Goal: Task Accomplishment & Management: Use online tool/utility

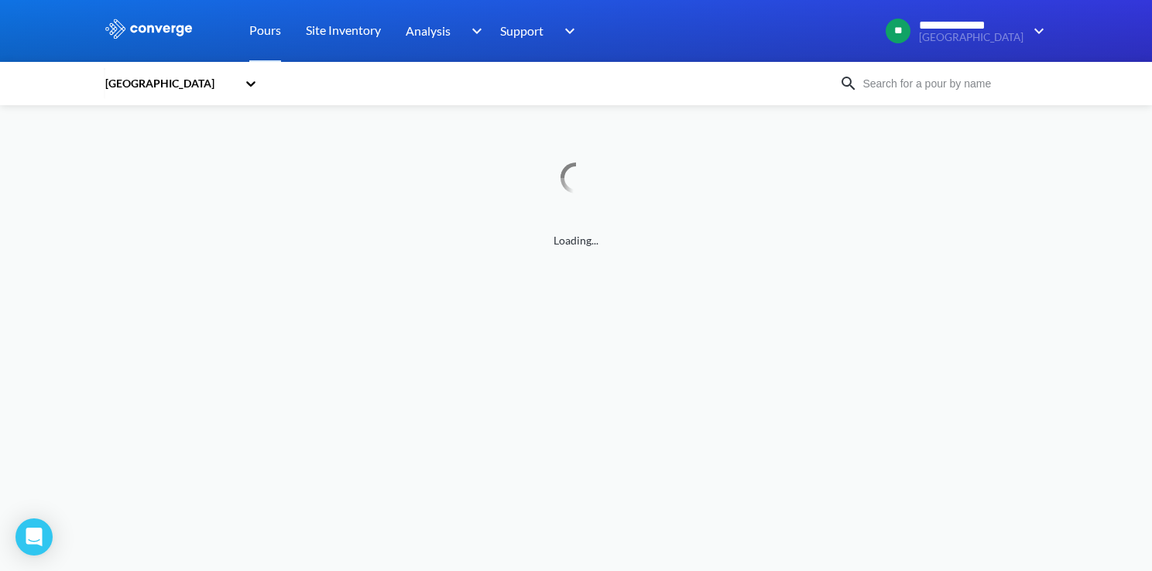
click at [609, 142] on div "Loading..." at bounding box center [576, 186] width 944 height 125
click at [591, 156] on div "Loading..." at bounding box center [576, 186] width 944 height 125
click at [334, 44] on link "Site Inventory" at bounding box center [343, 31] width 75 height 62
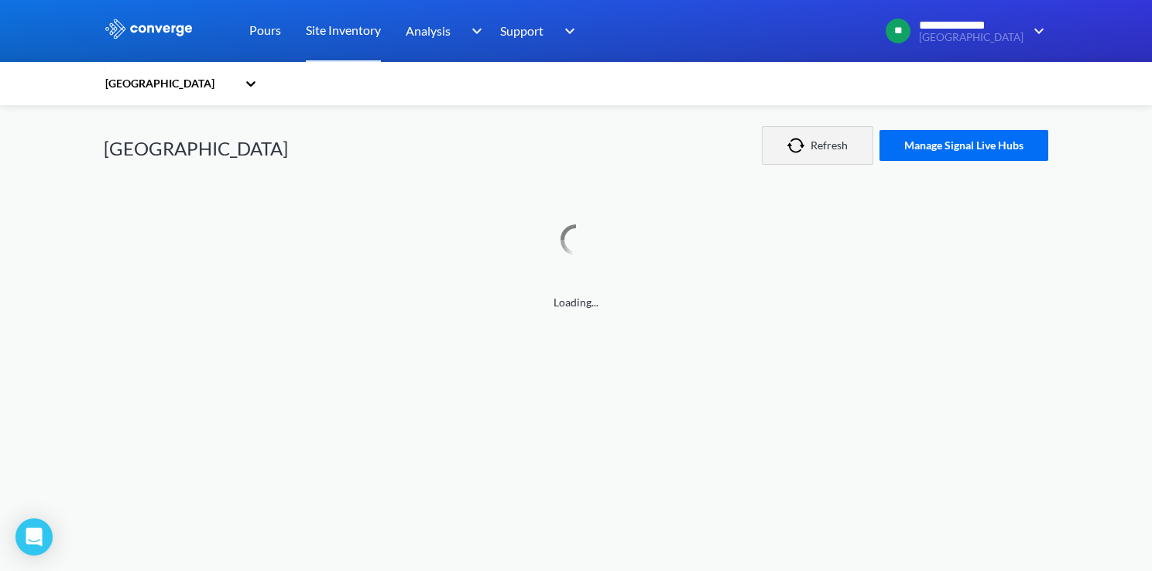
click at [821, 150] on button "Refresh" at bounding box center [817, 145] width 111 height 39
click at [799, 192] on div "Old Oak Common Old Oak Common Refresh Manage Signal Live Hubs Loading..." at bounding box center [576, 208] width 944 height 206
click at [804, 140] on img "button" at bounding box center [798, 145] width 23 height 15
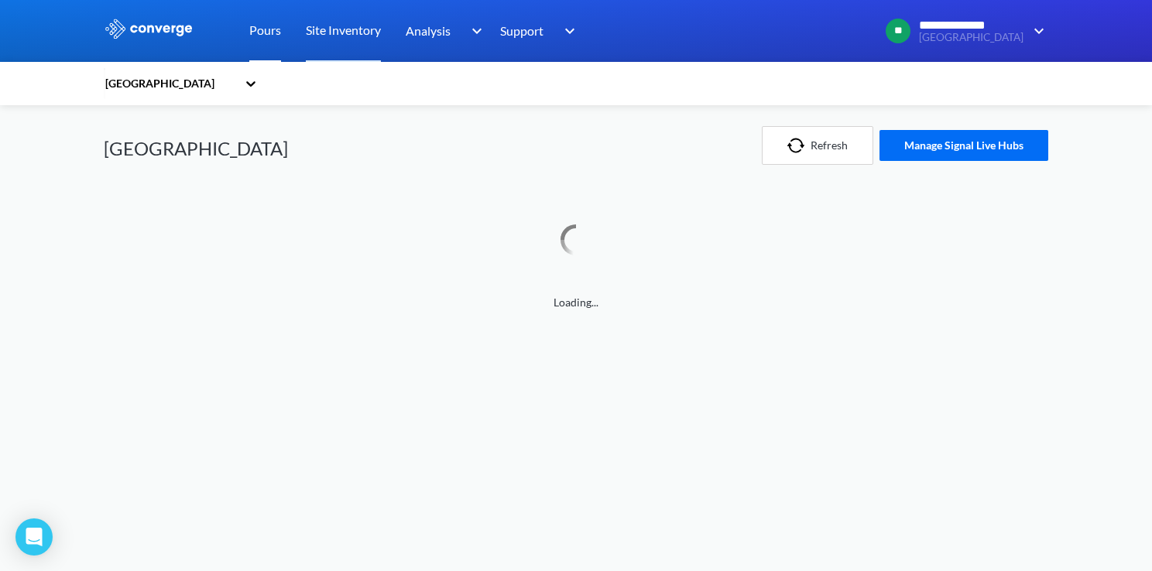
click at [259, 46] on link "Pours" at bounding box center [265, 31] width 32 height 62
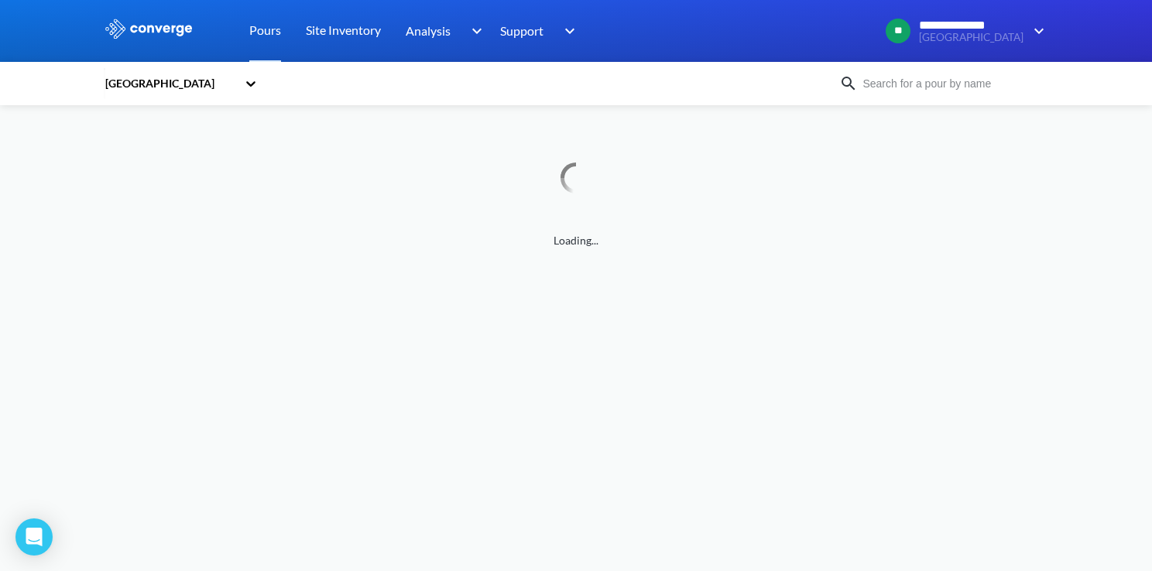
click at [965, 70] on div "[GEOGRAPHIC_DATA]" at bounding box center [576, 84] width 944 height 36
click at [965, 75] on input at bounding box center [951, 83] width 187 height 17
type input "V8PCB02"
click at [853, 90] on img at bounding box center [848, 83] width 19 height 19
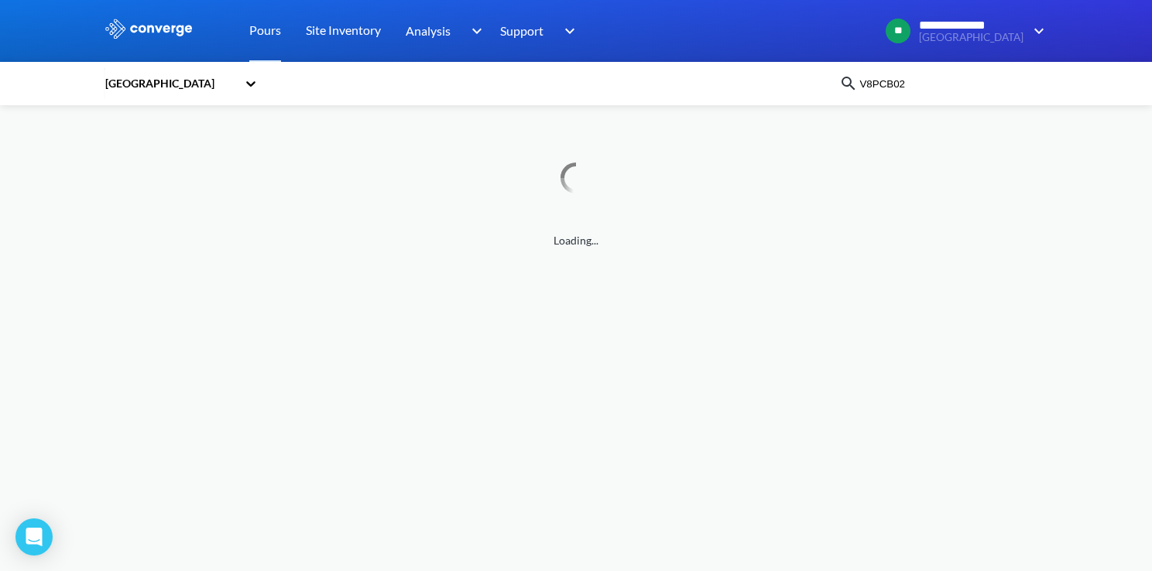
click at [853, 90] on img at bounding box center [848, 83] width 19 height 19
click at [852, 89] on img at bounding box center [848, 83] width 19 height 19
click at [850, 87] on img at bounding box center [848, 83] width 19 height 19
click at [677, 170] on div "Loading..." at bounding box center [576, 206] width 944 height 87
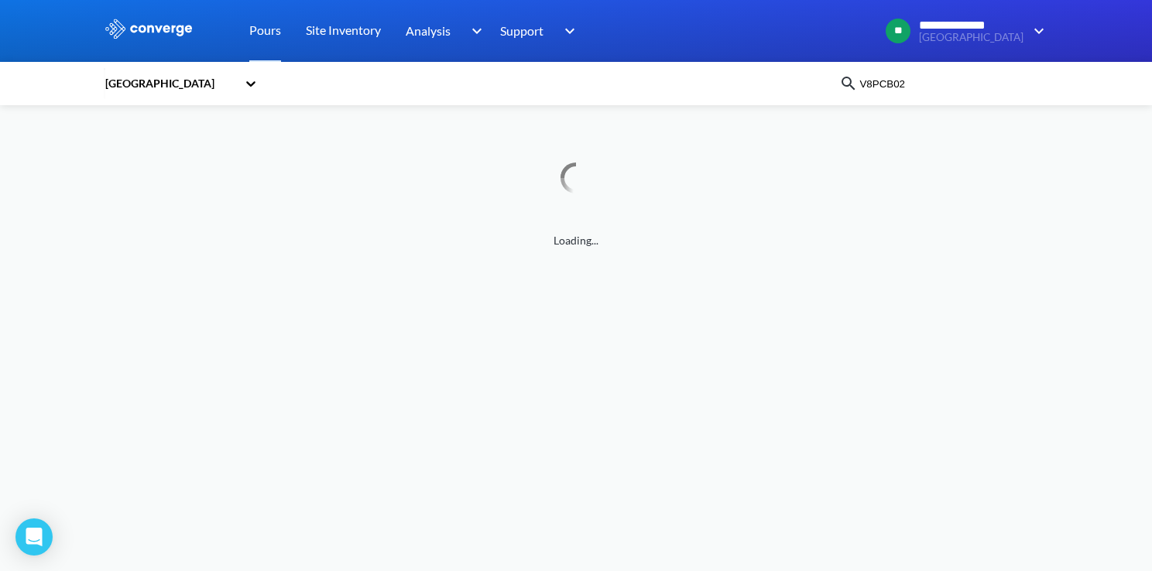
click at [622, 250] on body "**********" at bounding box center [576, 285] width 1152 height 571
click at [622, 251] on body "**********" at bounding box center [576, 285] width 1152 height 571
drag, startPoint x: 622, startPoint y: 251, endPoint x: 886, endPoint y: 98, distance: 304.6
click at [886, 98] on div "Old Oak Common V8PCB02" at bounding box center [576, 84] width 944 height 36
click at [886, 88] on input "V8PCB02" at bounding box center [951, 83] width 187 height 17
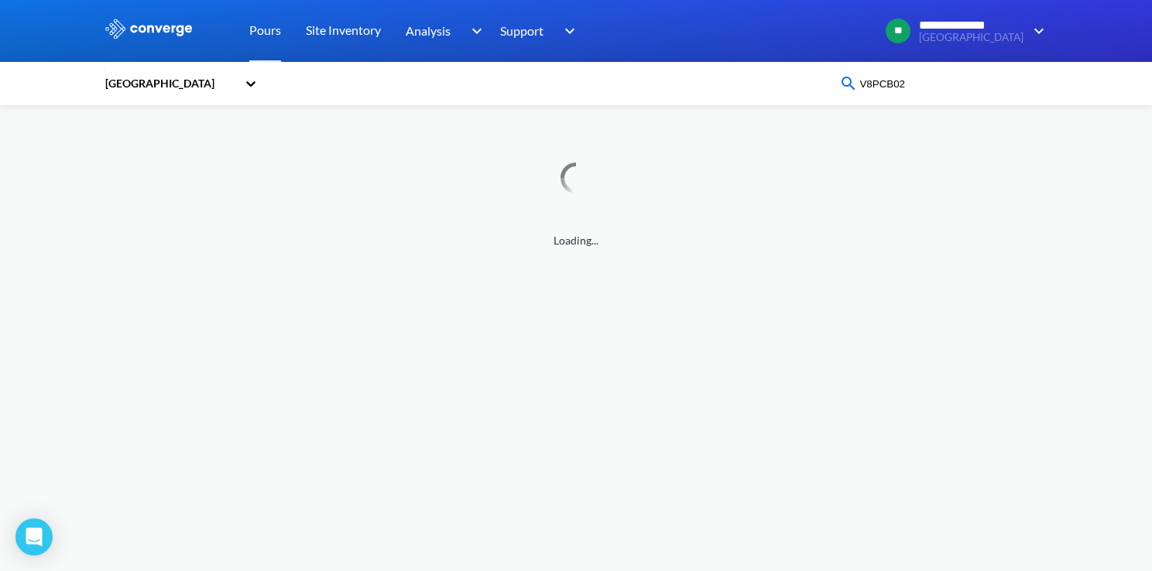
click at [886, 88] on input "V8PCB02" at bounding box center [951, 83] width 187 height 17
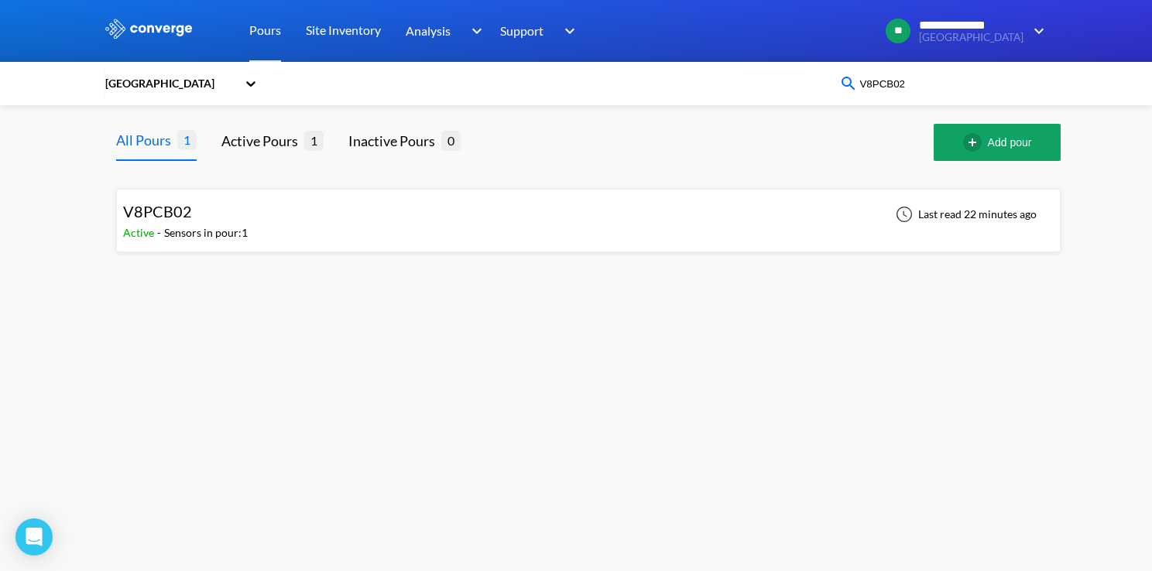
click at [192, 225] on div "Sensors in pour: 1" at bounding box center [206, 233] width 84 height 17
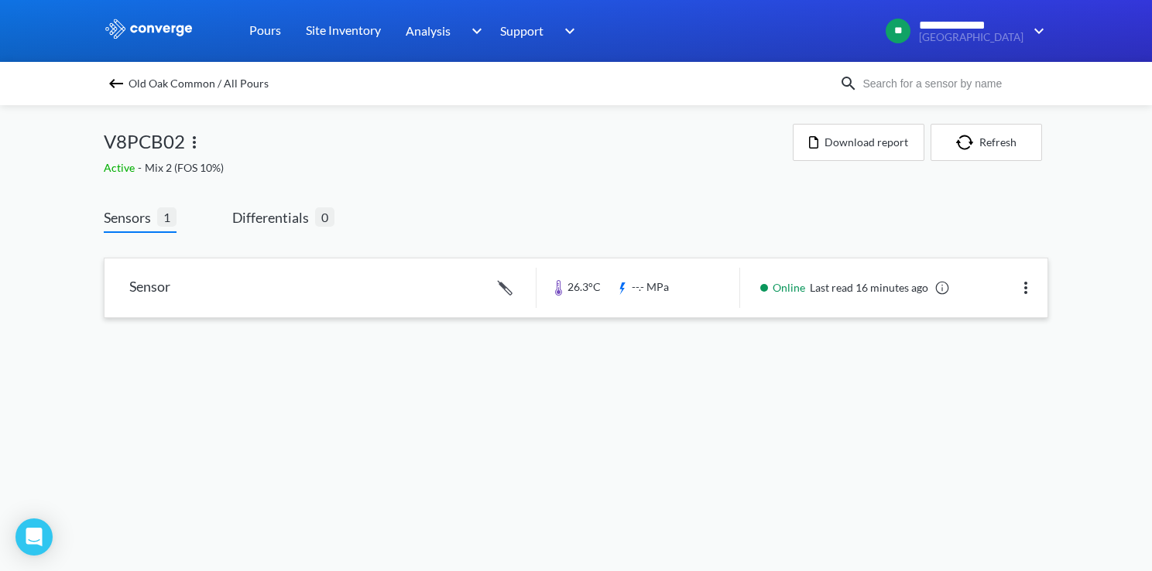
click at [674, 282] on link at bounding box center [576, 288] width 943 height 59
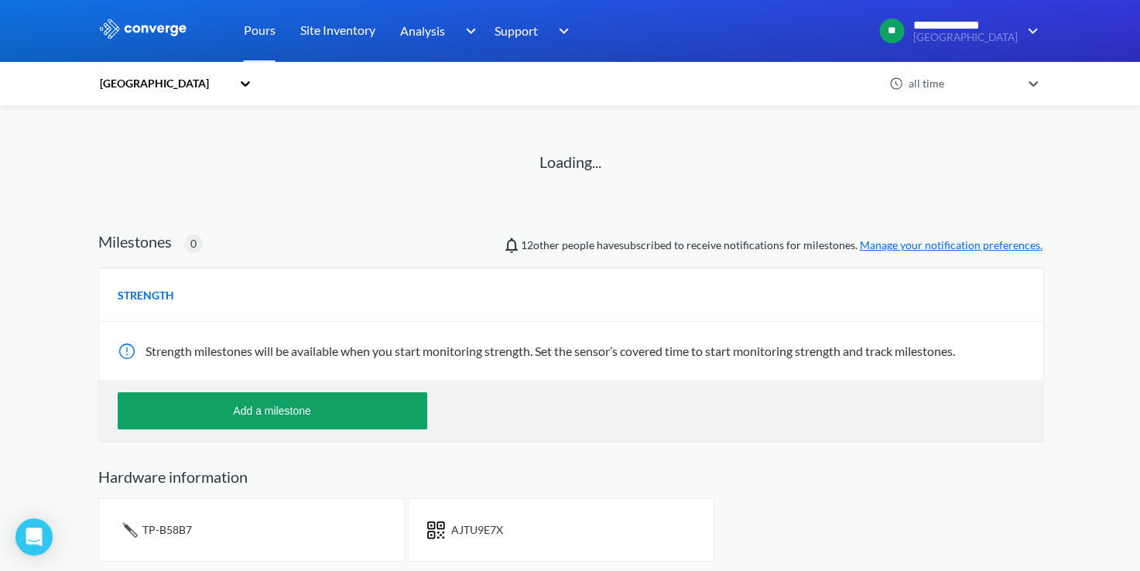
scroll to position [82, 0]
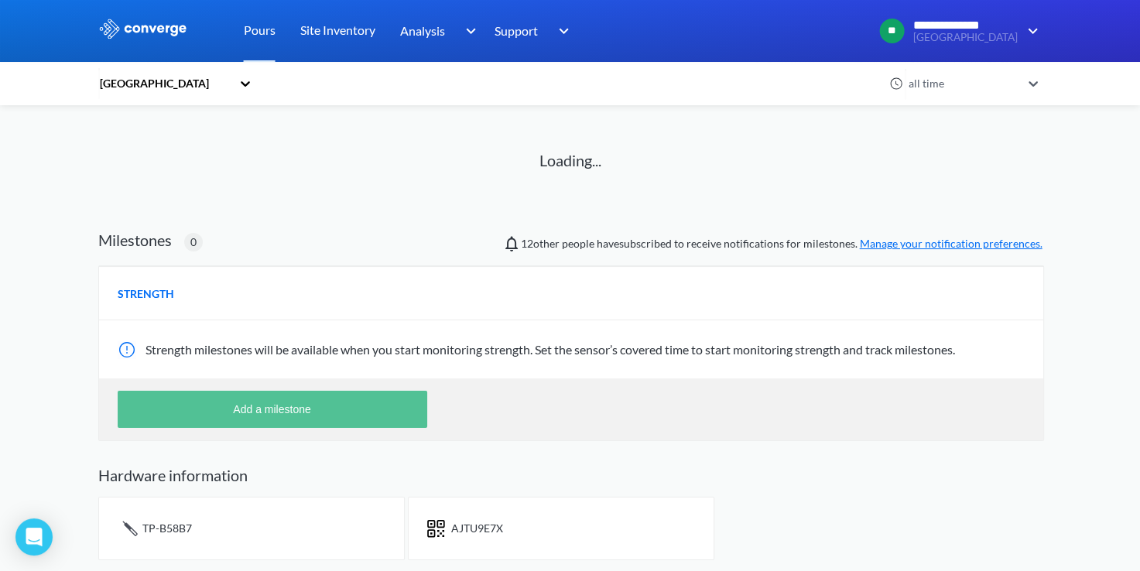
click at [368, 422] on button "Add a milestone" at bounding box center [273, 409] width 310 height 37
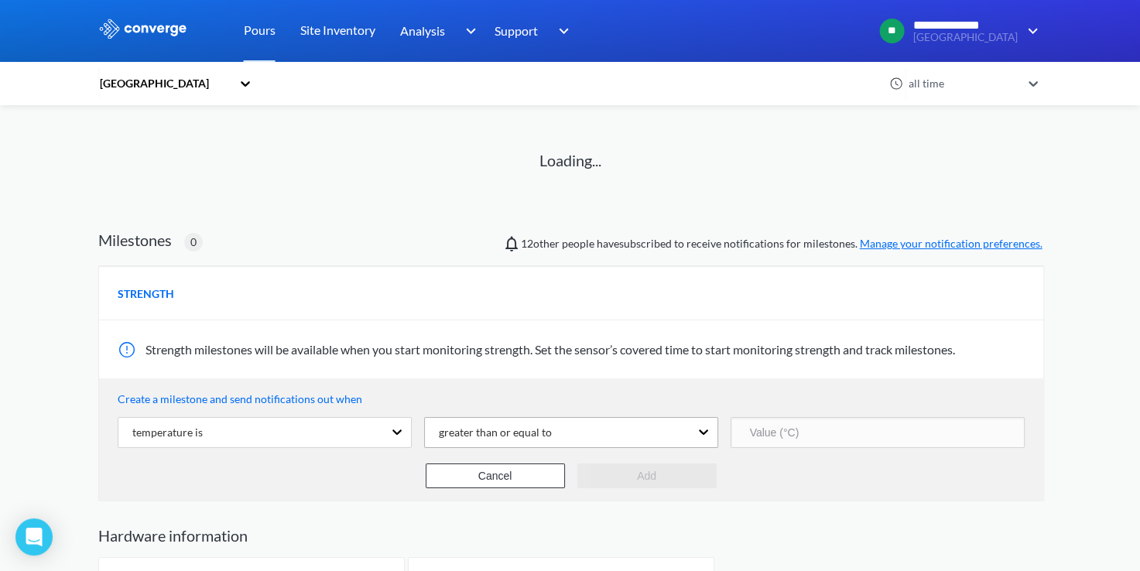
click at [542, 431] on div "greater than or equal to" at bounding box center [557, 432] width 265 height 29
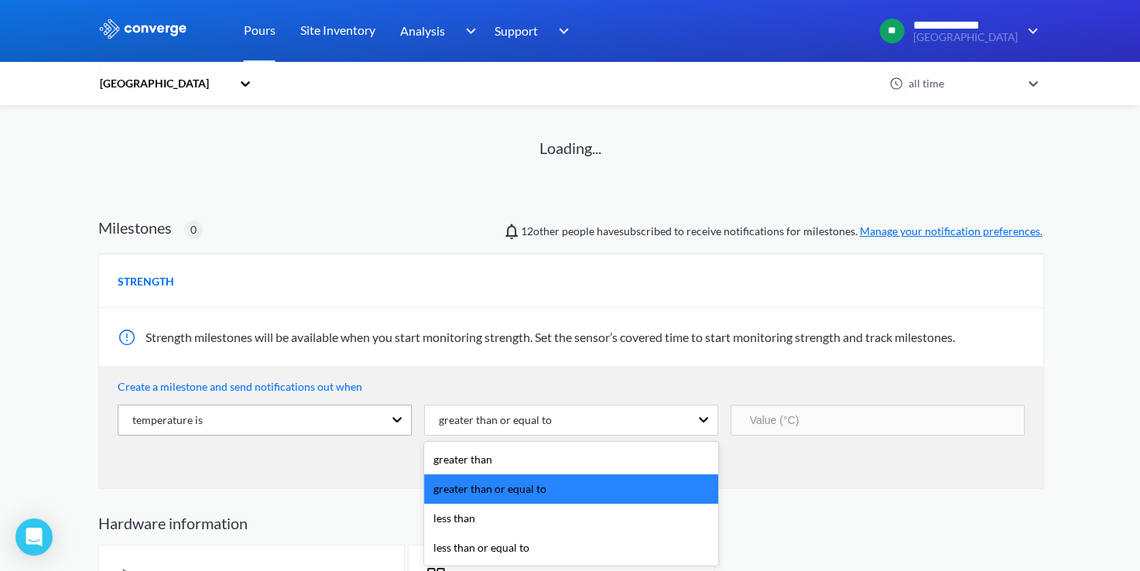
click at [290, 426] on div "temperature is" at bounding box center [250, 420] width 265 height 29
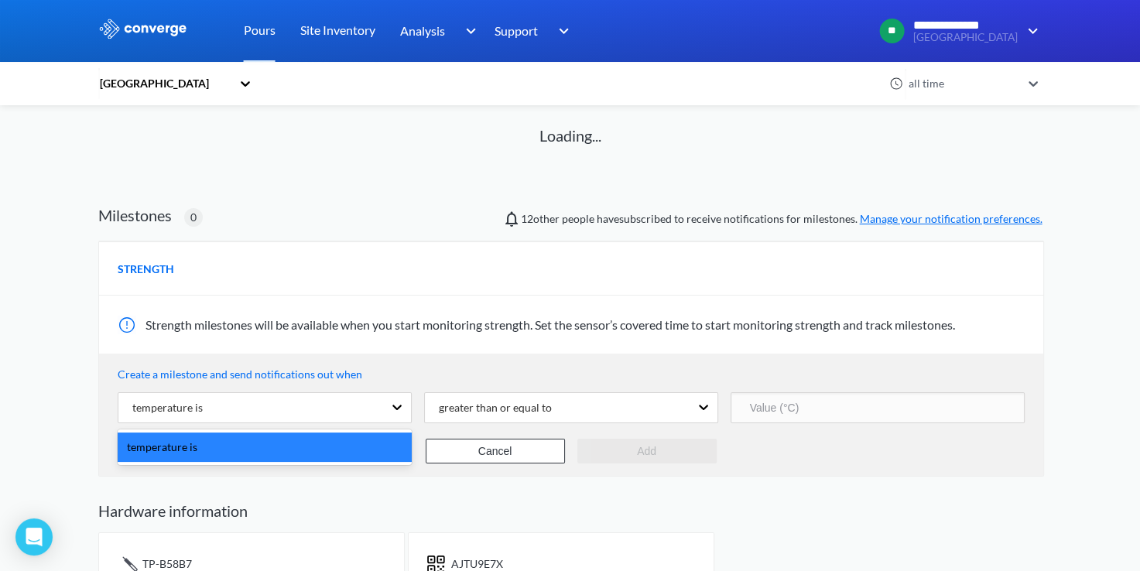
scroll to position [142, 0]
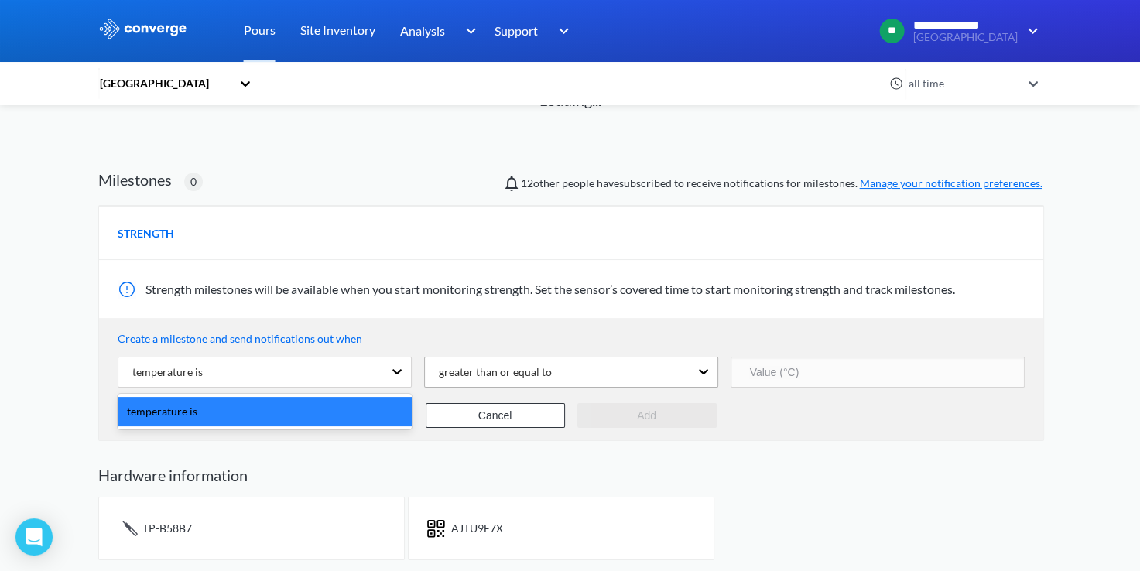
click at [609, 375] on div "greater than or equal to" at bounding box center [557, 372] width 265 height 29
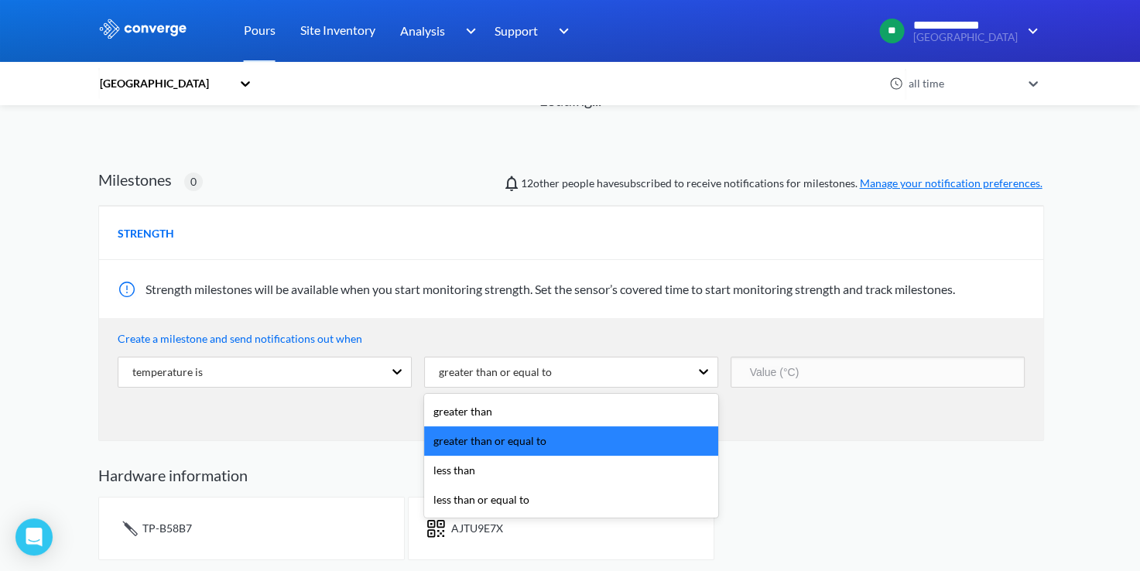
click at [800, 360] on input "number" at bounding box center [878, 372] width 294 height 31
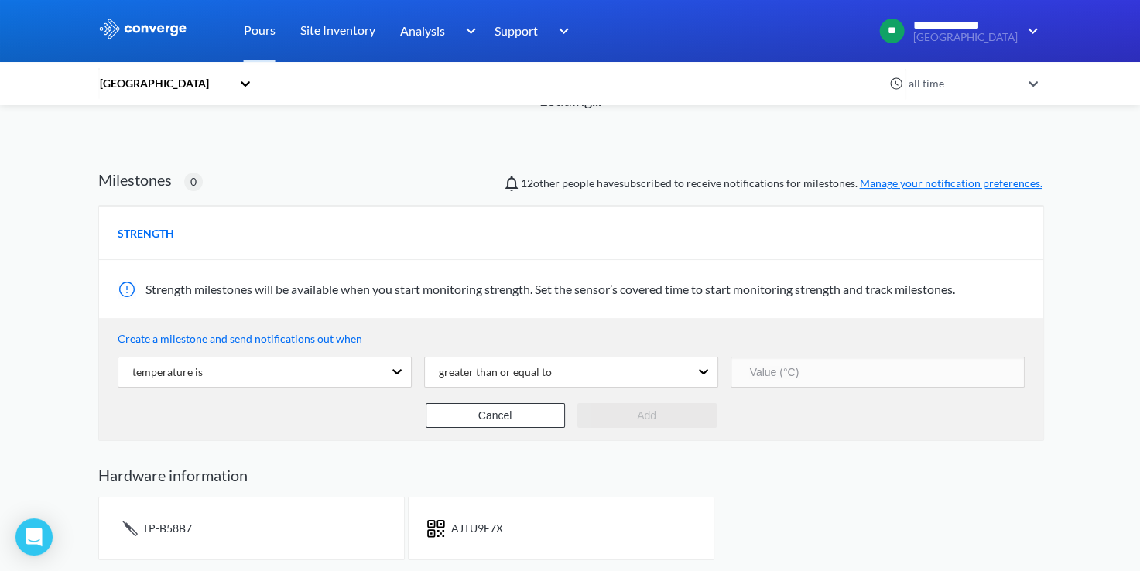
click at [161, 231] on span "STRENGTH" at bounding box center [146, 233] width 57 height 17
click at [216, 533] on div "TP-B58B7" at bounding box center [251, 528] width 307 height 63
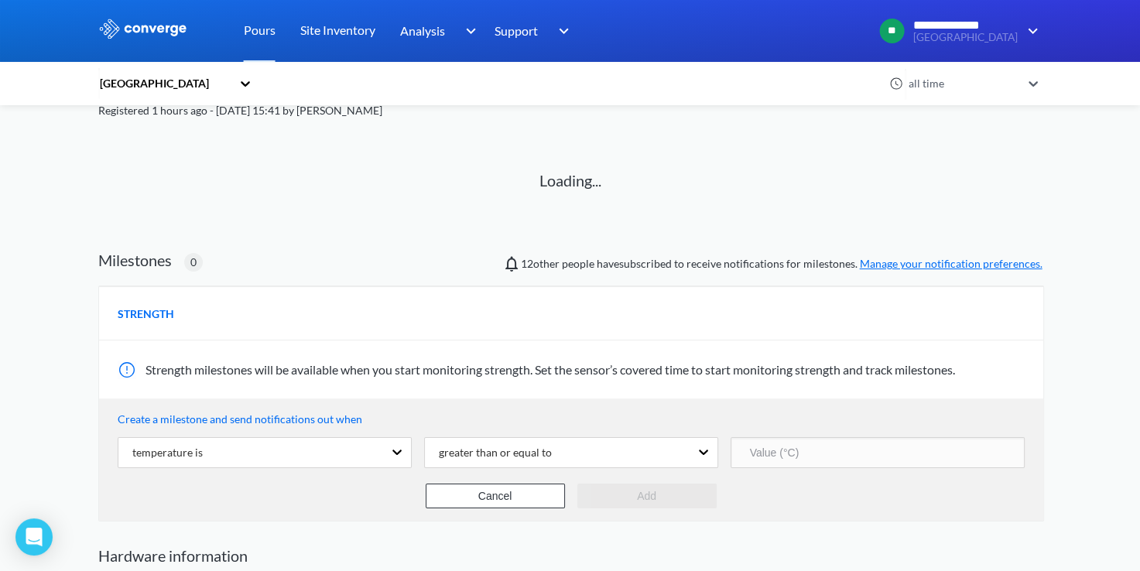
scroll to position [0, 0]
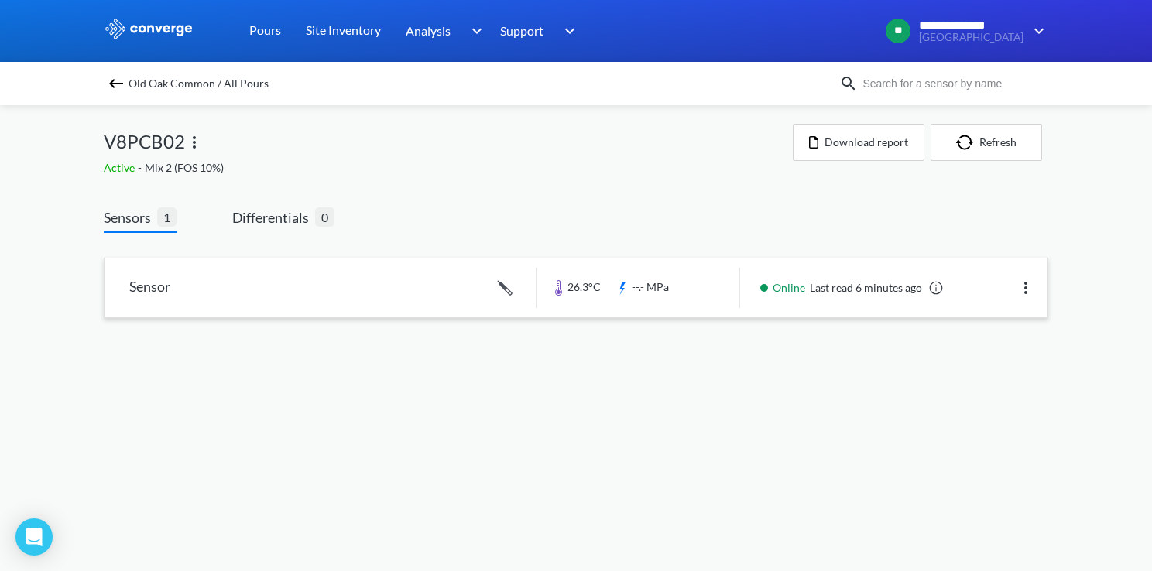
click at [687, 295] on link at bounding box center [576, 288] width 943 height 59
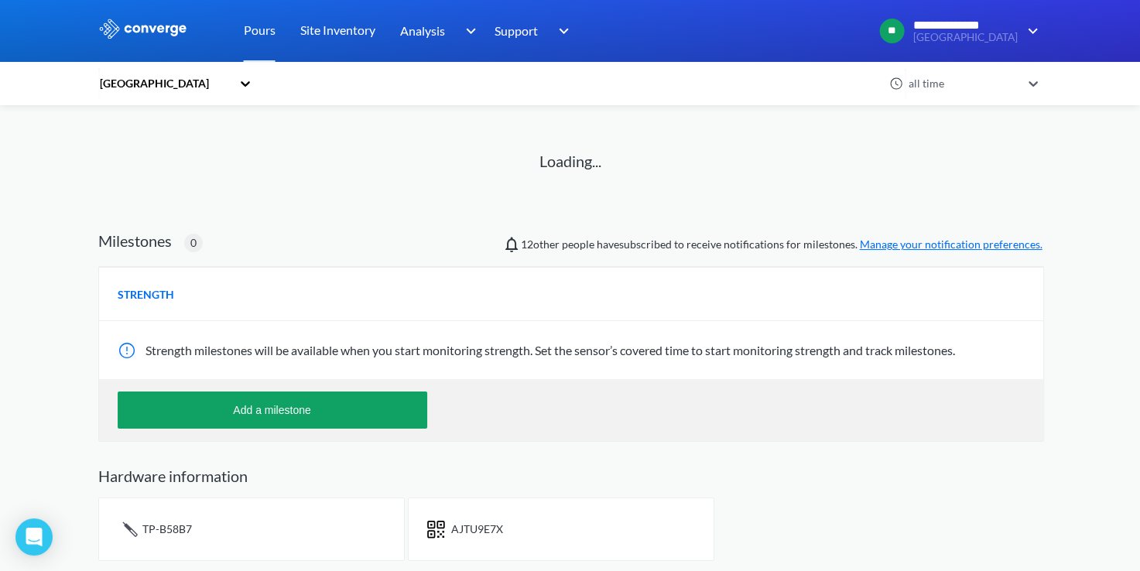
scroll to position [82, 0]
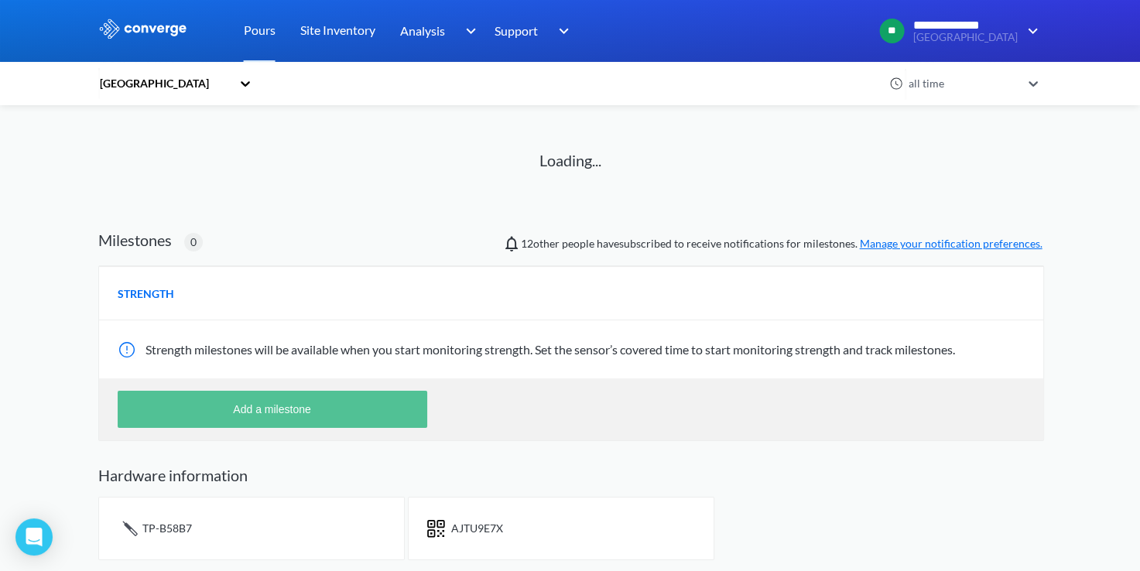
click at [343, 413] on button "Add a milestone" at bounding box center [273, 409] width 310 height 37
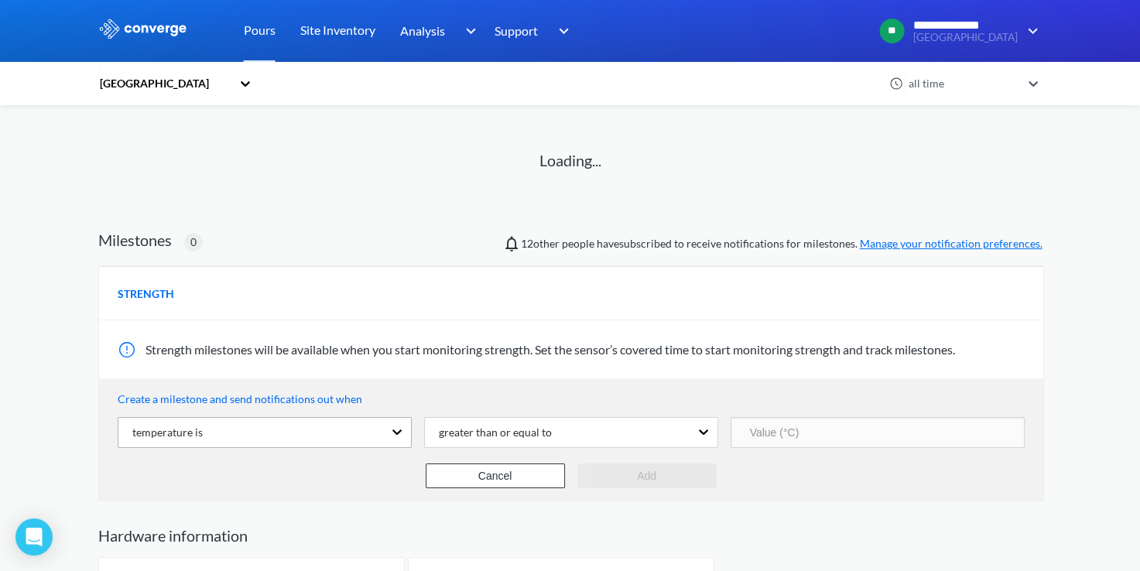
click at [332, 439] on div "temperature is" at bounding box center [250, 432] width 265 height 29
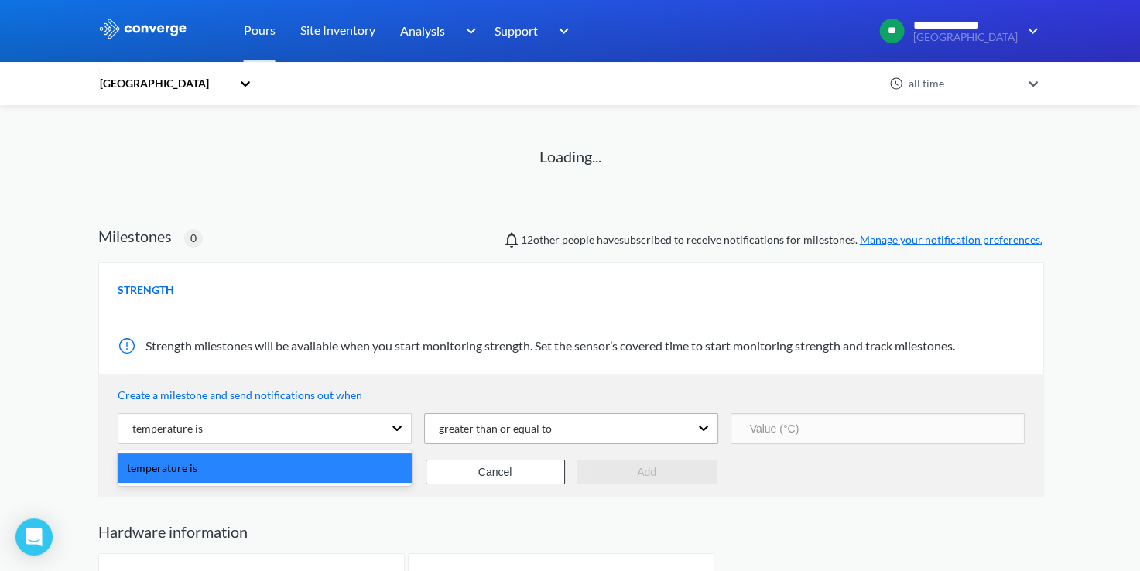
scroll to position [142, 0]
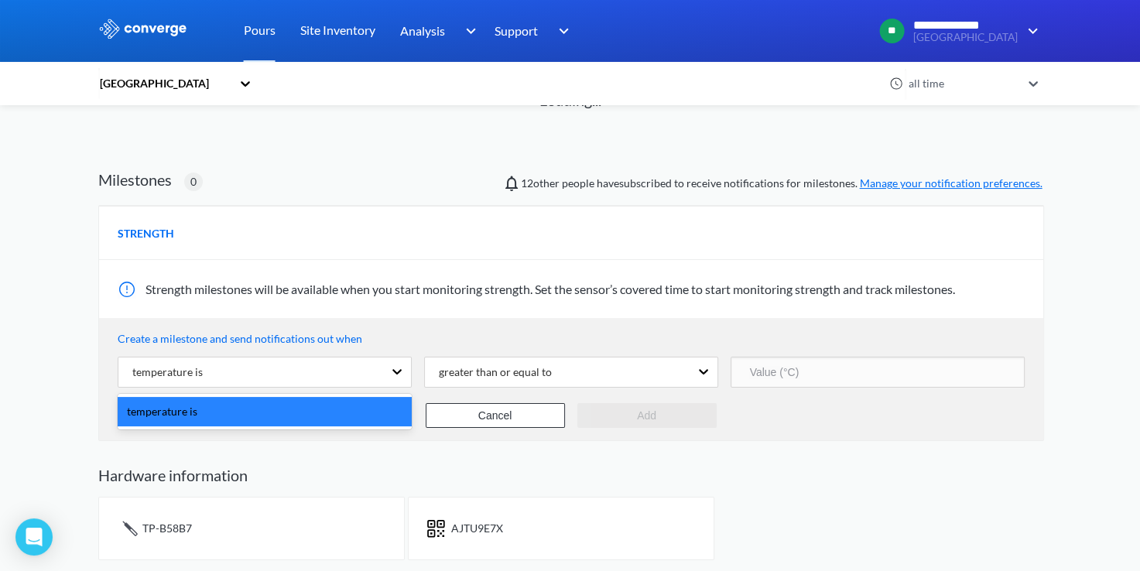
click at [663, 481] on h2 "Hardware information" at bounding box center [570, 475] width 944 height 19
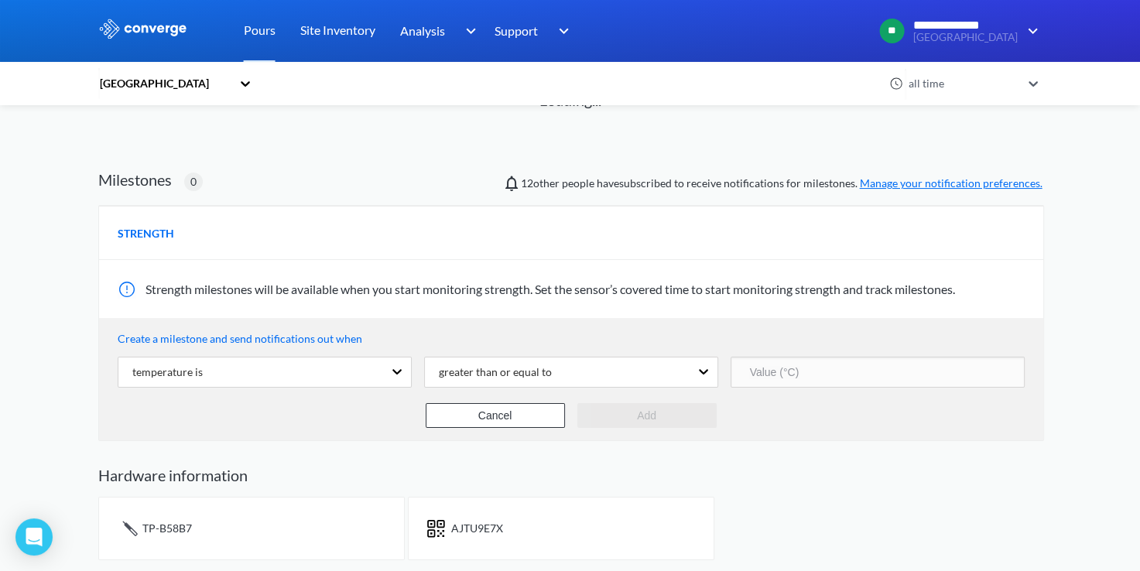
click at [847, 382] on input "number" at bounding box center [878, 372] width 294 height 31
click at [619, 386] on div "greater than or equal to" at bounding box center [571, 372] width 294 height 31
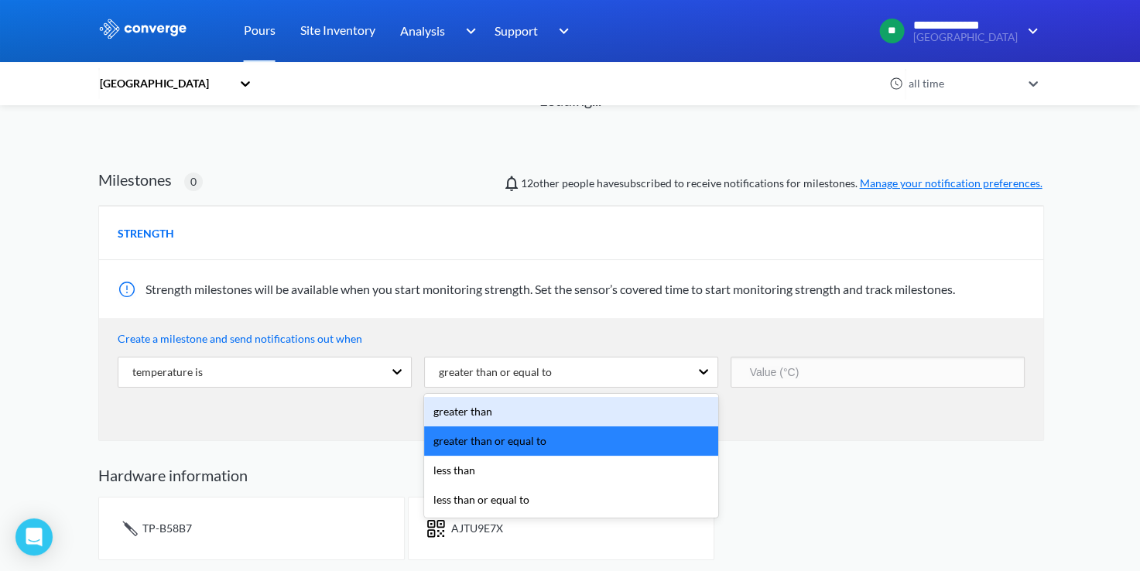
click at [628, 414] on div "greater than" at bounding box center [571, 411] width 294 height 29
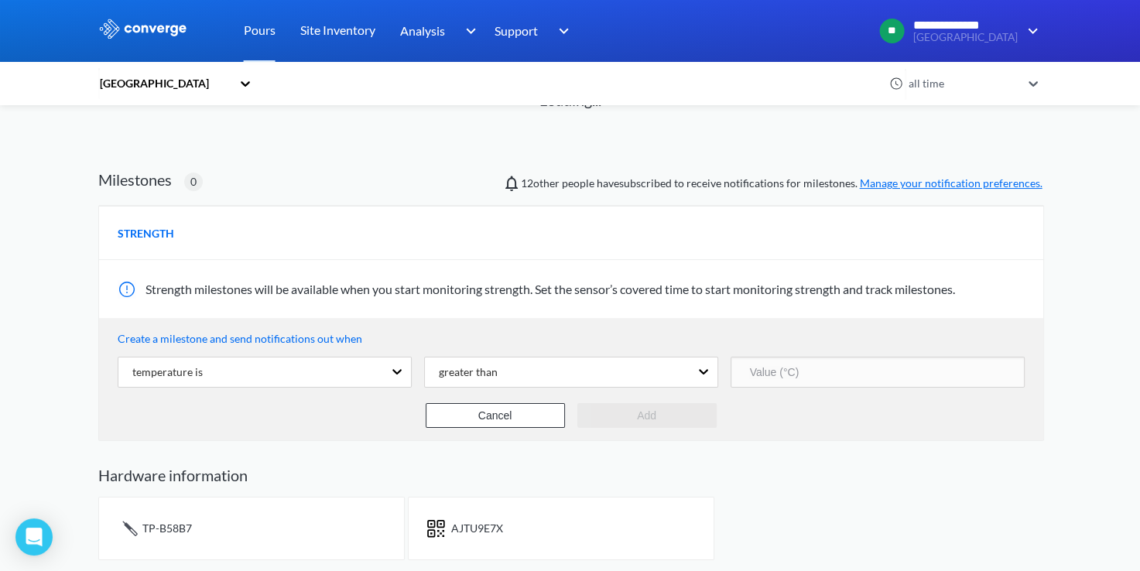
click at [759, 382] on input "number" at bounding box center [878, 372] width 294 height 31
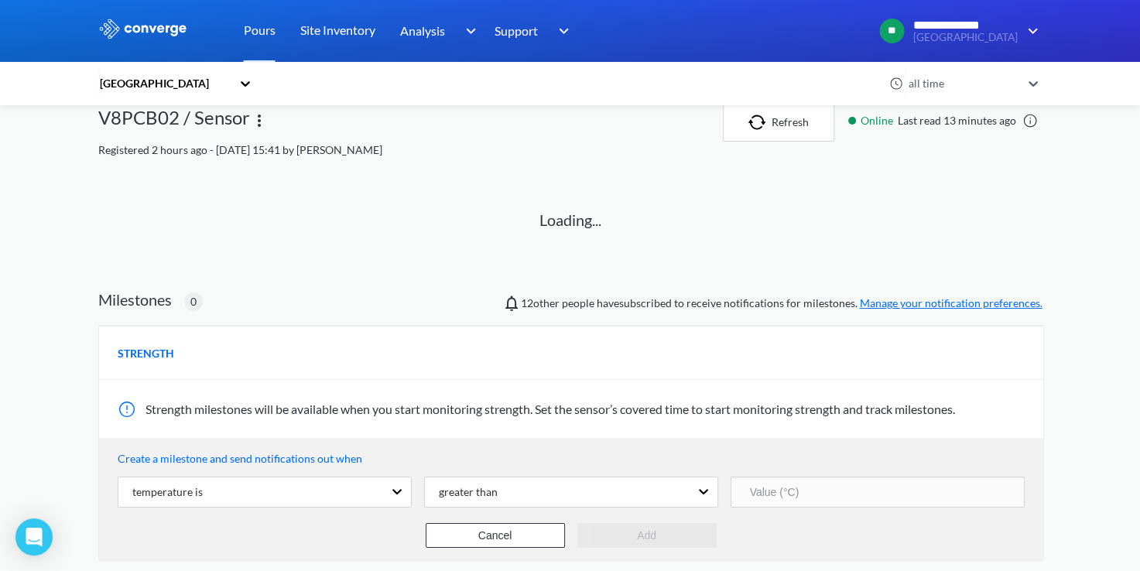
scroll to position [0, 0]
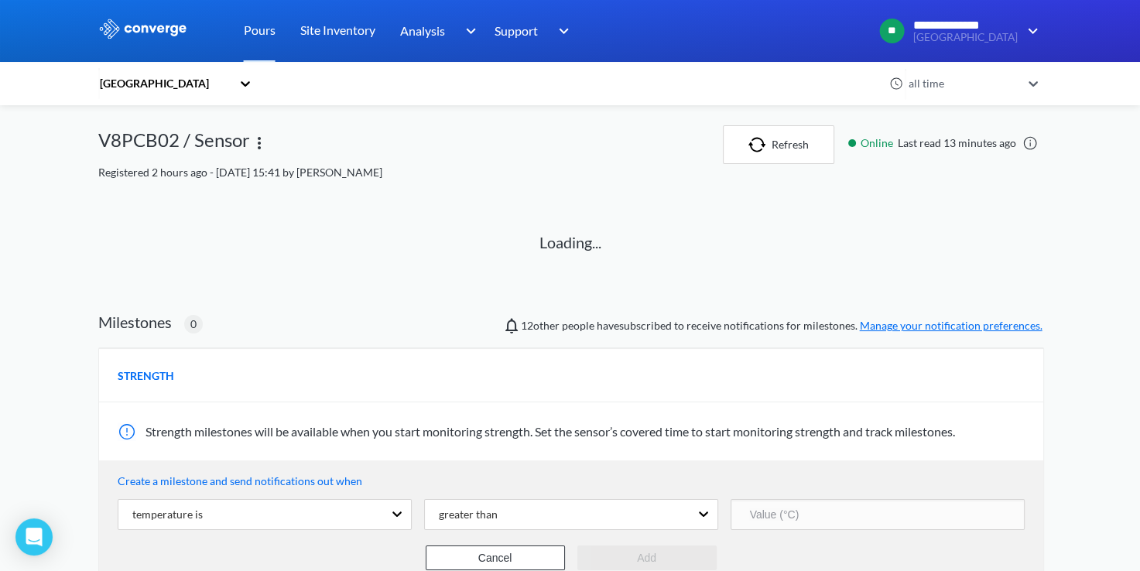
click at [607, 291] on div "Loading..." at bounding box center [570, 246] width 907 height 92
click at [586, 244] on p "Loading..." at bounding box center [571, 243] width 62 height 24
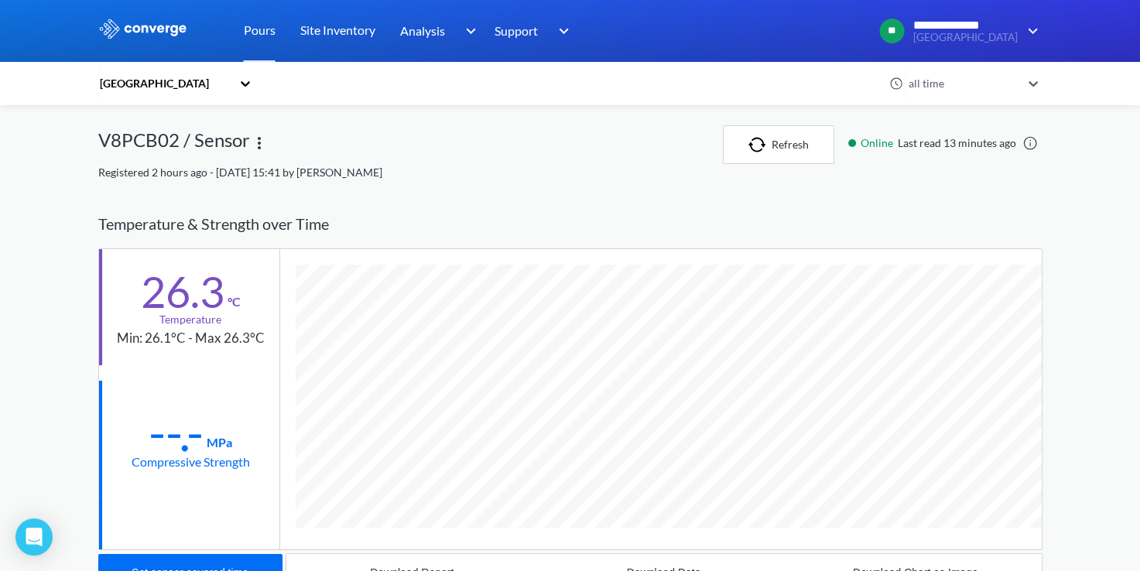
scroll to position [155, 0]
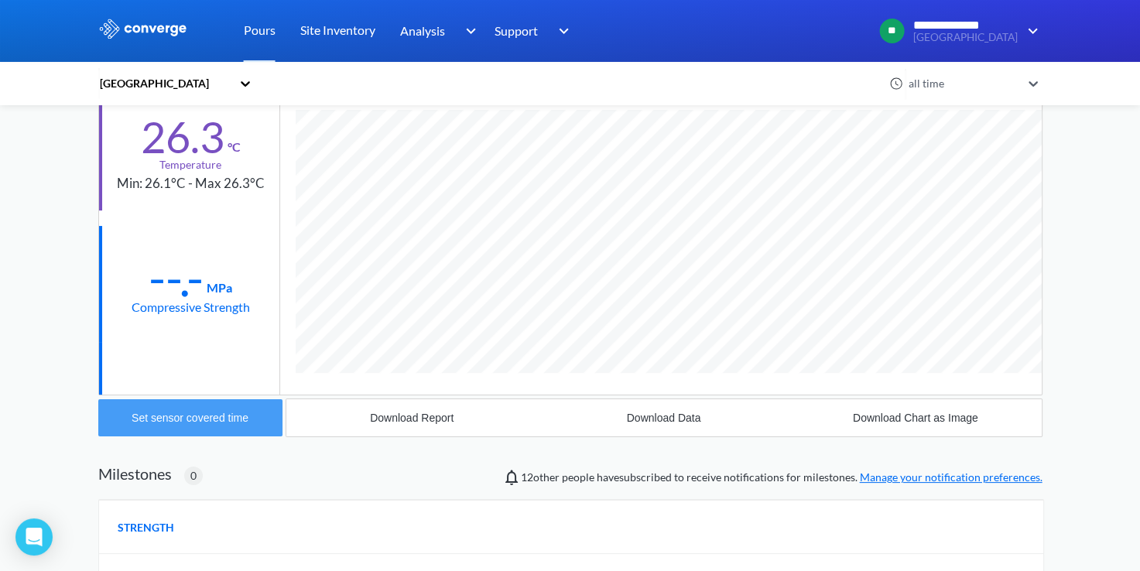
click at [242, 423] on div "Set sensor covered time" at bounding box center [190, 418] width 117 height 12
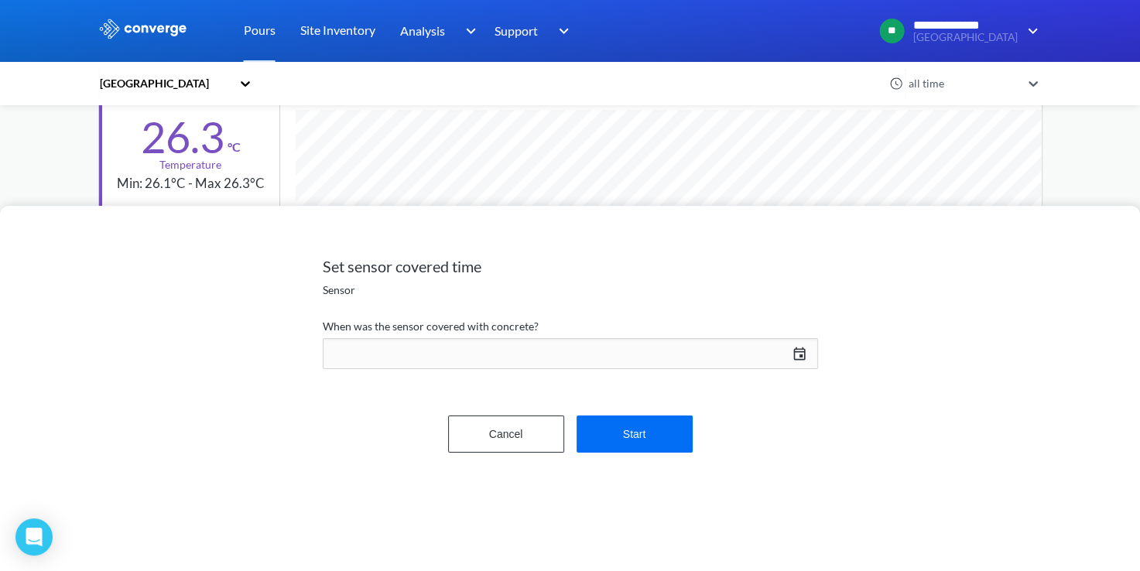
scroll to position [883, 944]
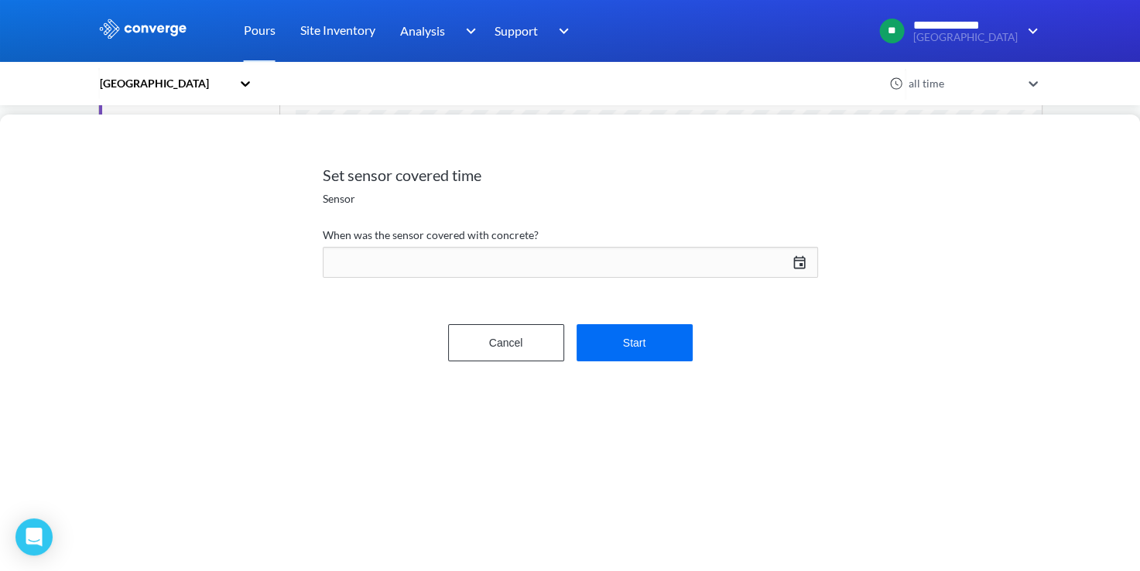
click at [800, 262] on div "08/18/2025 Press the down arrow key to interact with the calendar and select a …" at bounding box center [570, 262] width 495 height 37
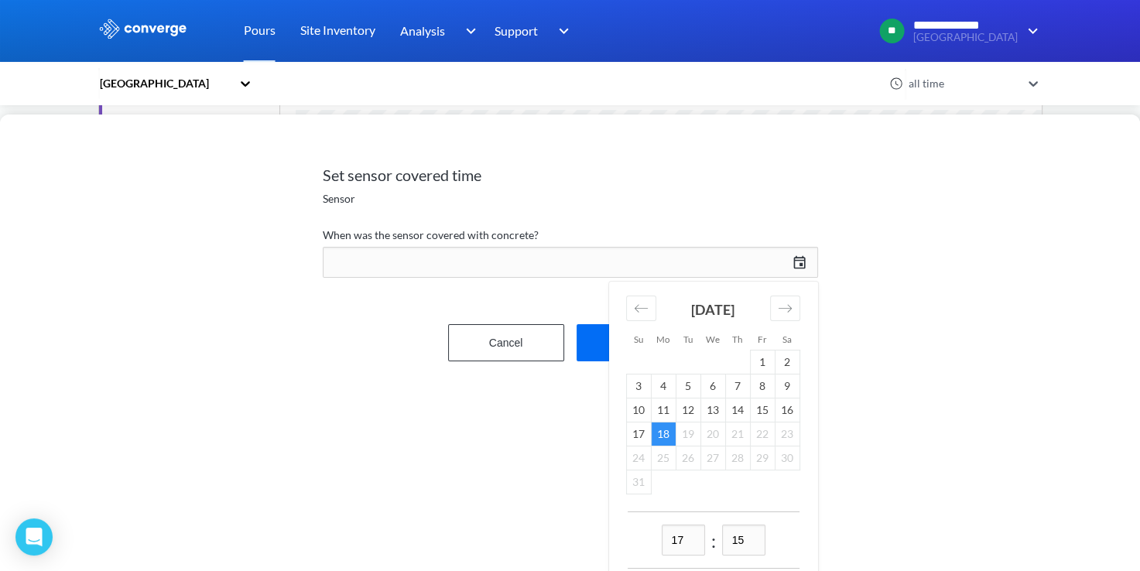
click at [681, 536] on input "17" at bounding box center [683, 540] width 43 height 31
type input "15"
click at [737, 539] on input "15" at bounding box center [743, 540] width 43 height 31
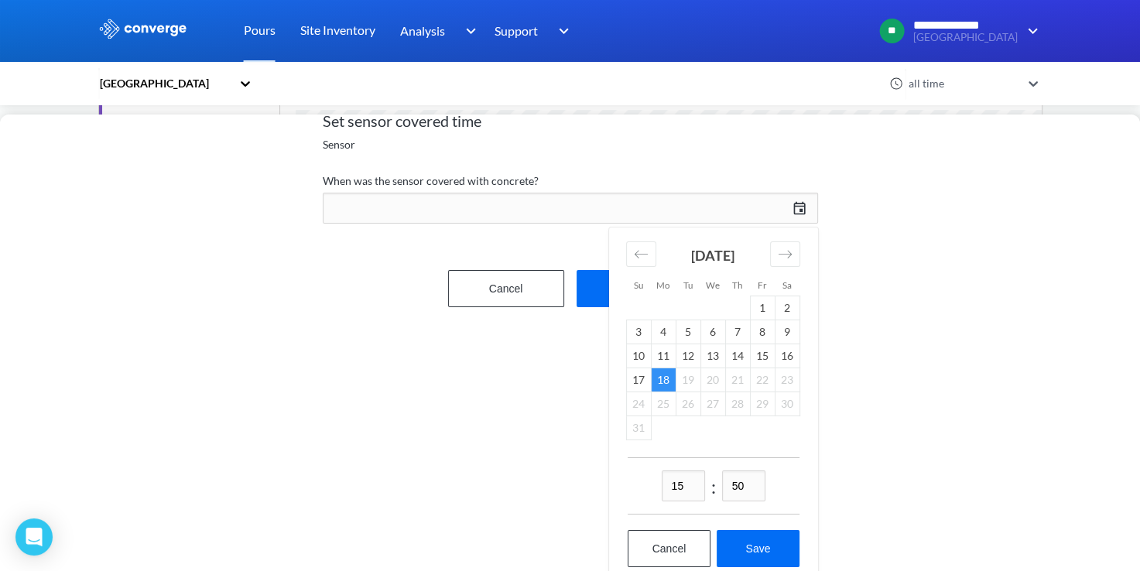
scroll to position [80, 0]
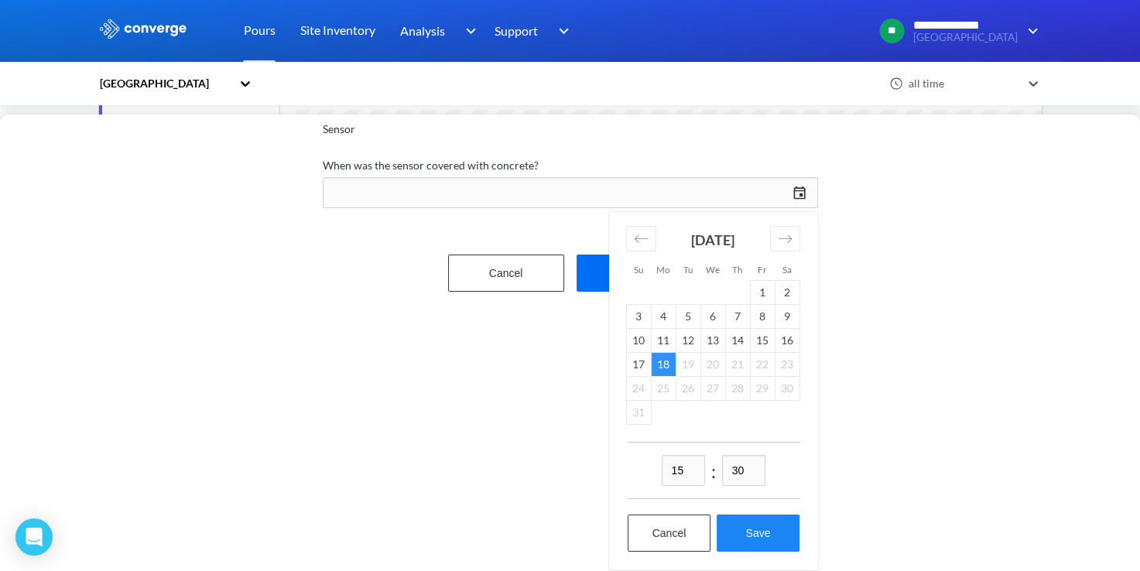
type input "30"
click at [778, 528] on button "Save" at bounding box center [758, 533] width 82 height 37
type input "15:30, 18th of August"
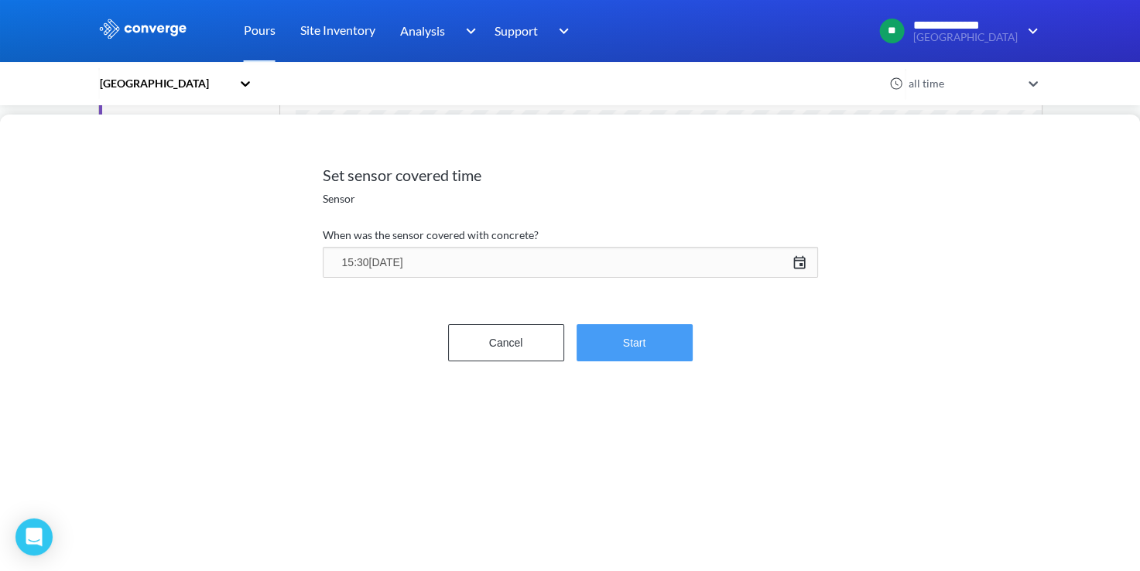
click at [673, 348] on button "Start" at bounding box center [635, 342] width 116 height 37
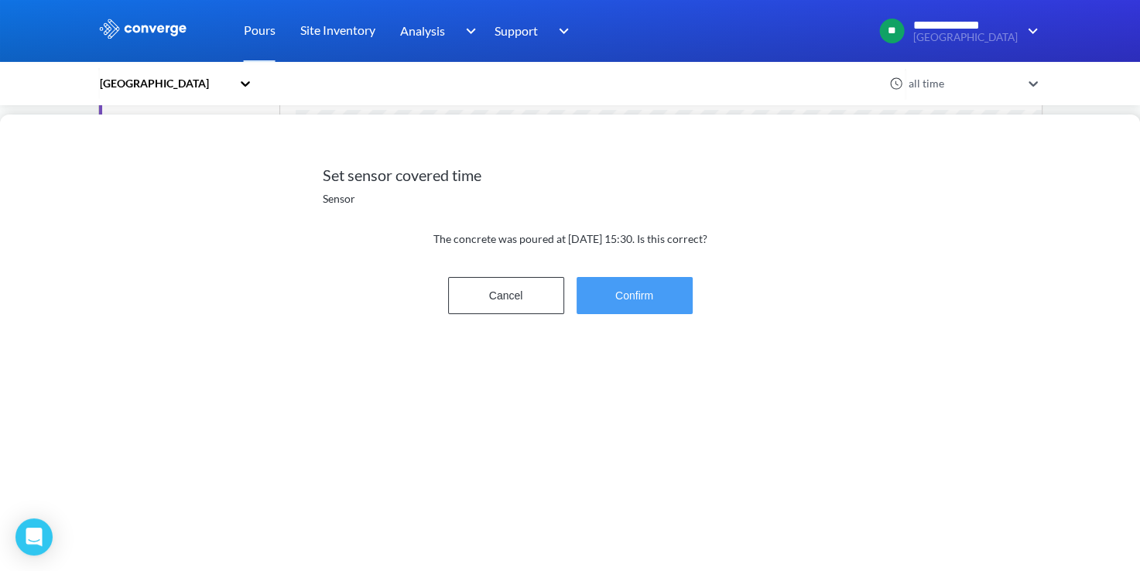
click at [647, 279] on button "Confirm" at bounding box center [635, 295] width 116 height 37
